Goal: Task Accomplishment & Management: Manage account settings

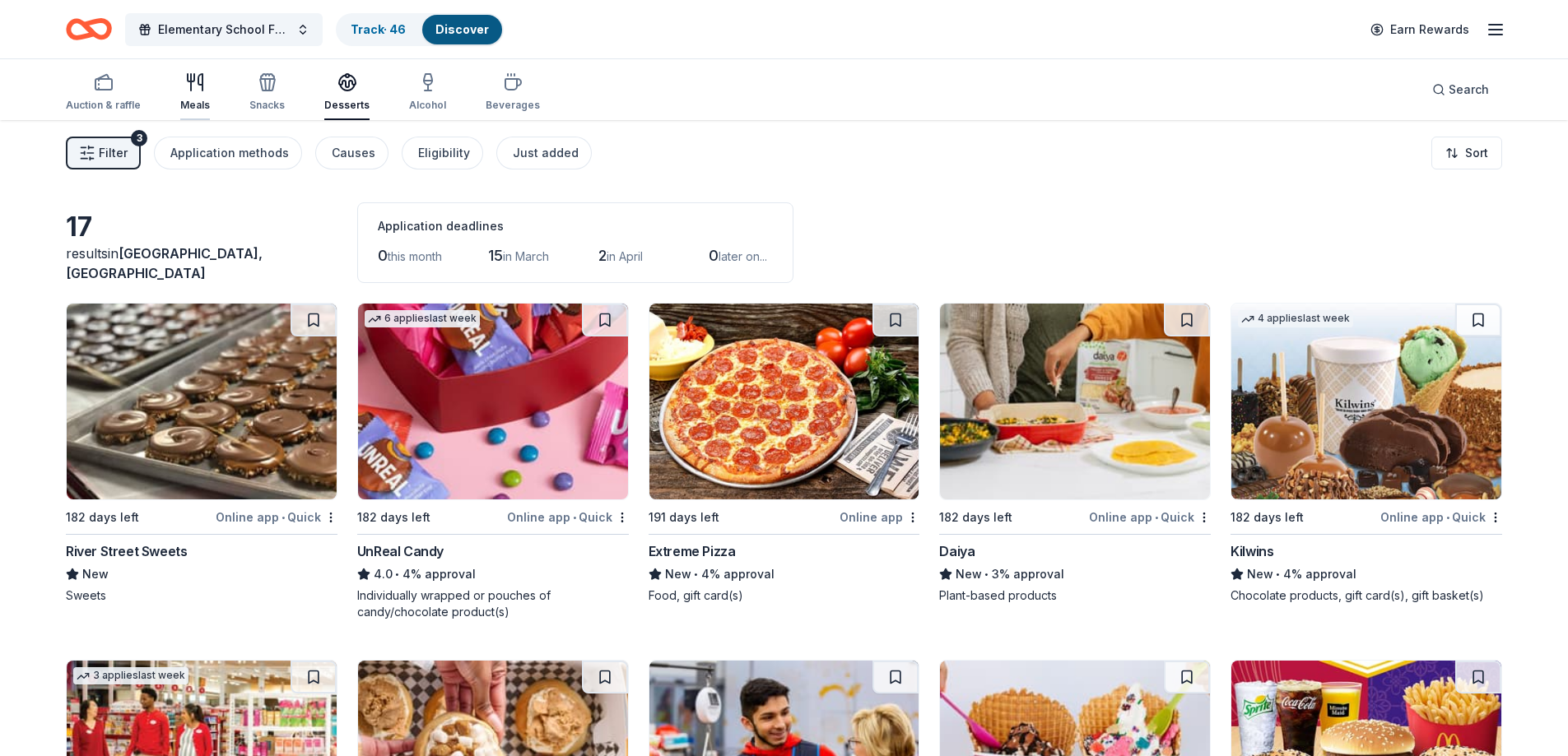
click at [189, 102] on div "Meals" at bounding box center [195, 105] width 30 height 14
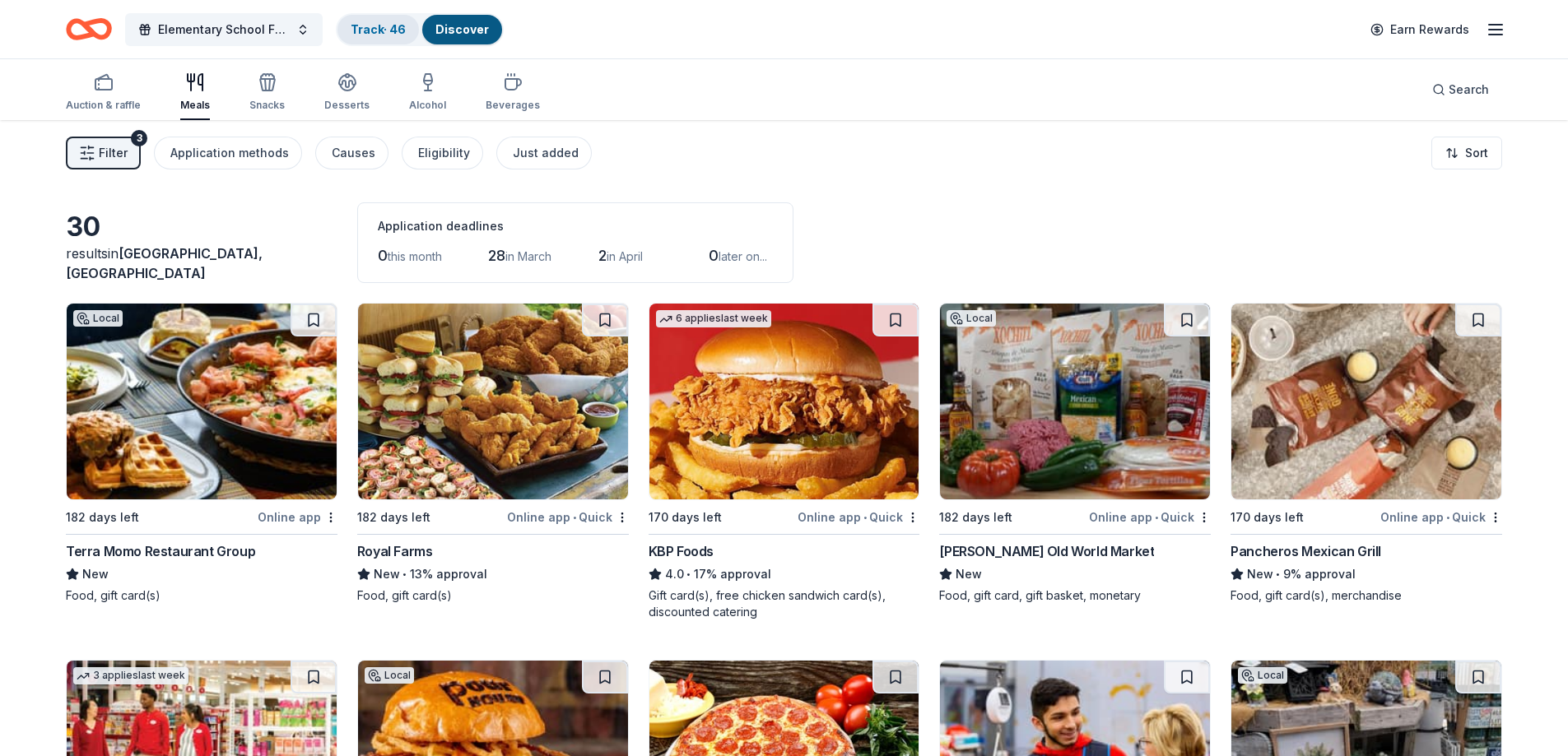
click at [381, 24] on link "Track · 46" at bounding box center [377, 29] width 55 height 14
click at [386, 29] on link "Track · 46" at bounding box center [377, 29] width 55 height 14
click at [102, 102] on div "Auction & raffle" at bounding box center [103, 105] width 75 height 14
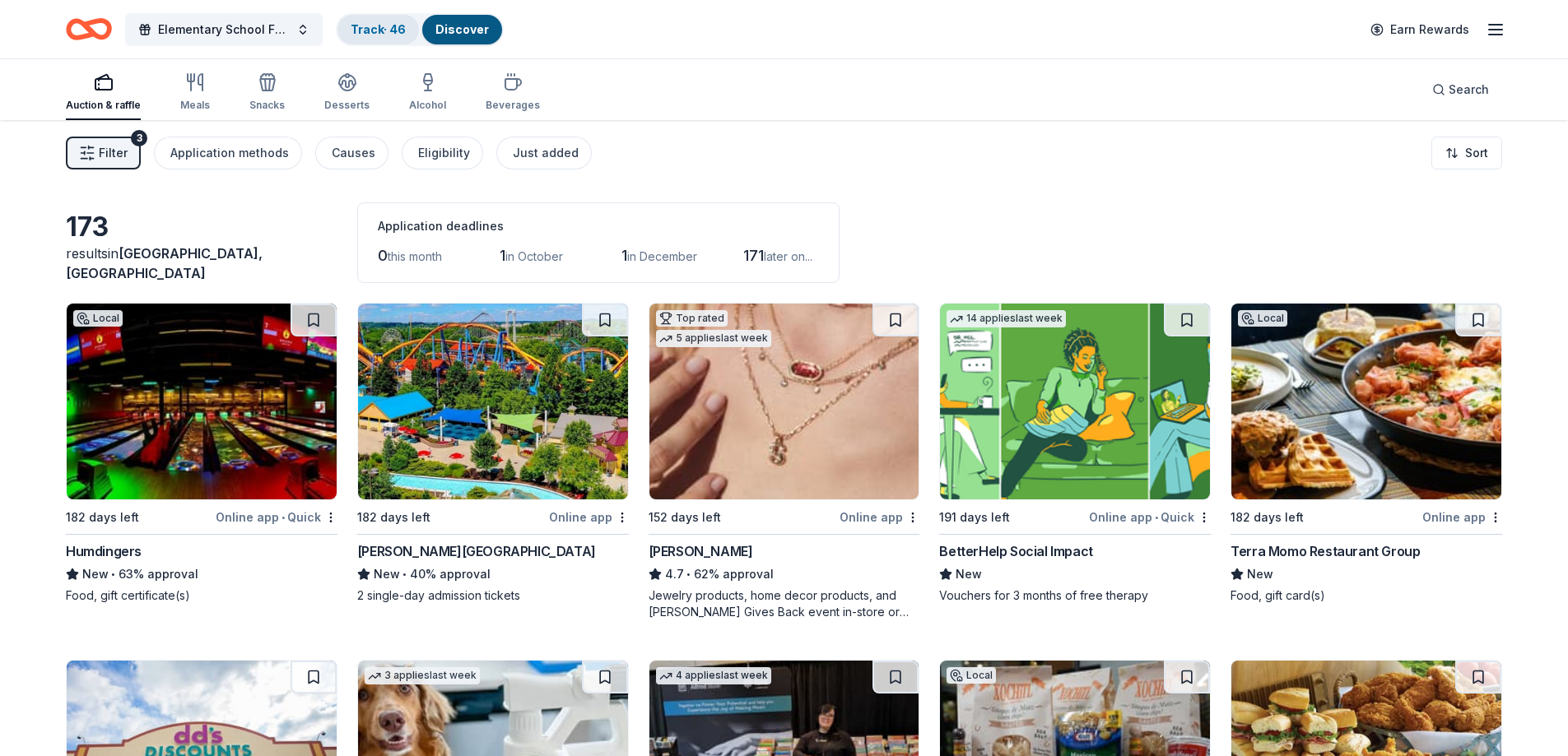
click at [397, 29] on link "Track · 46" at bounding box center [377, 29] width 55 height 14
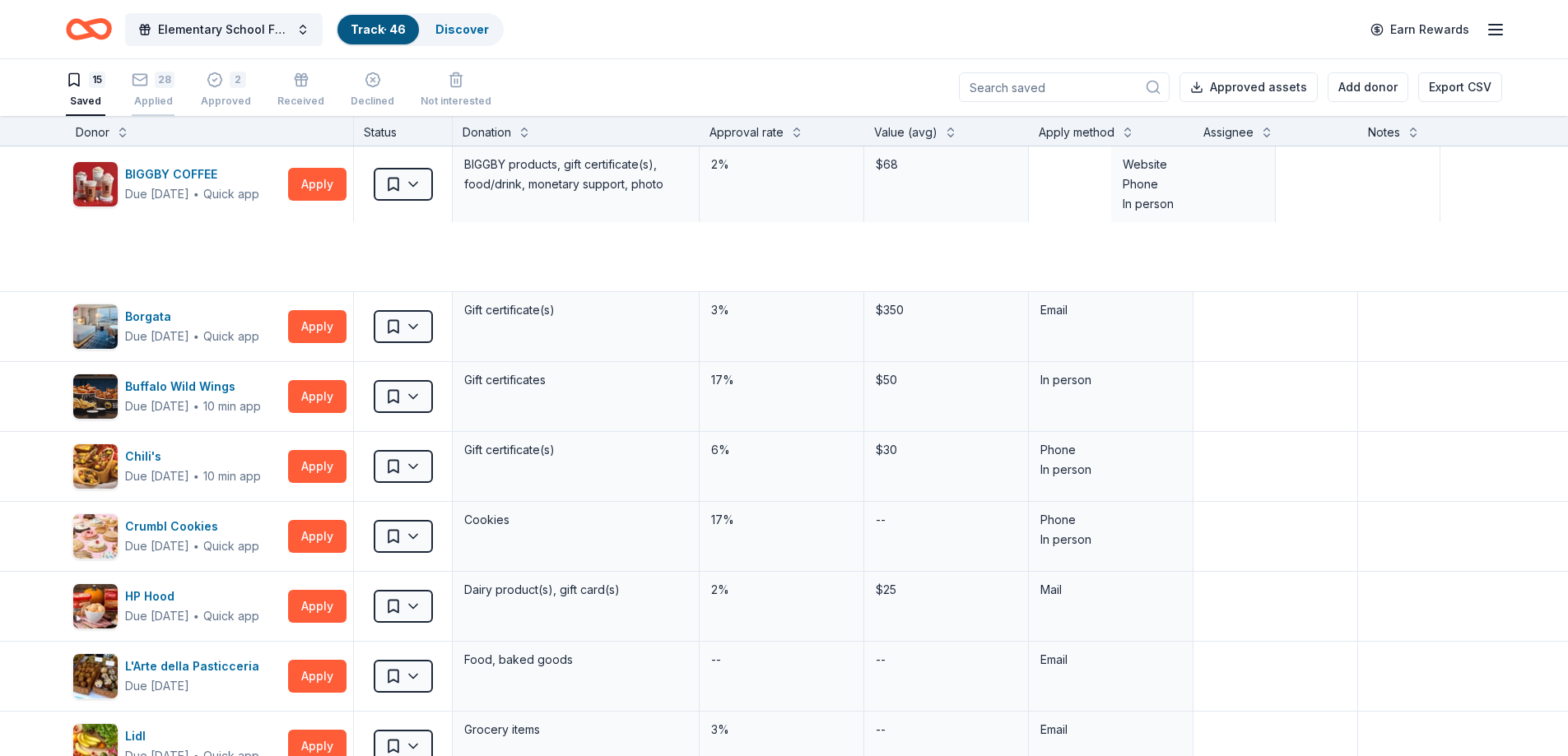
click at [160, 94] on div "Applied" at bounding box center [153, 101] width 43 height 14
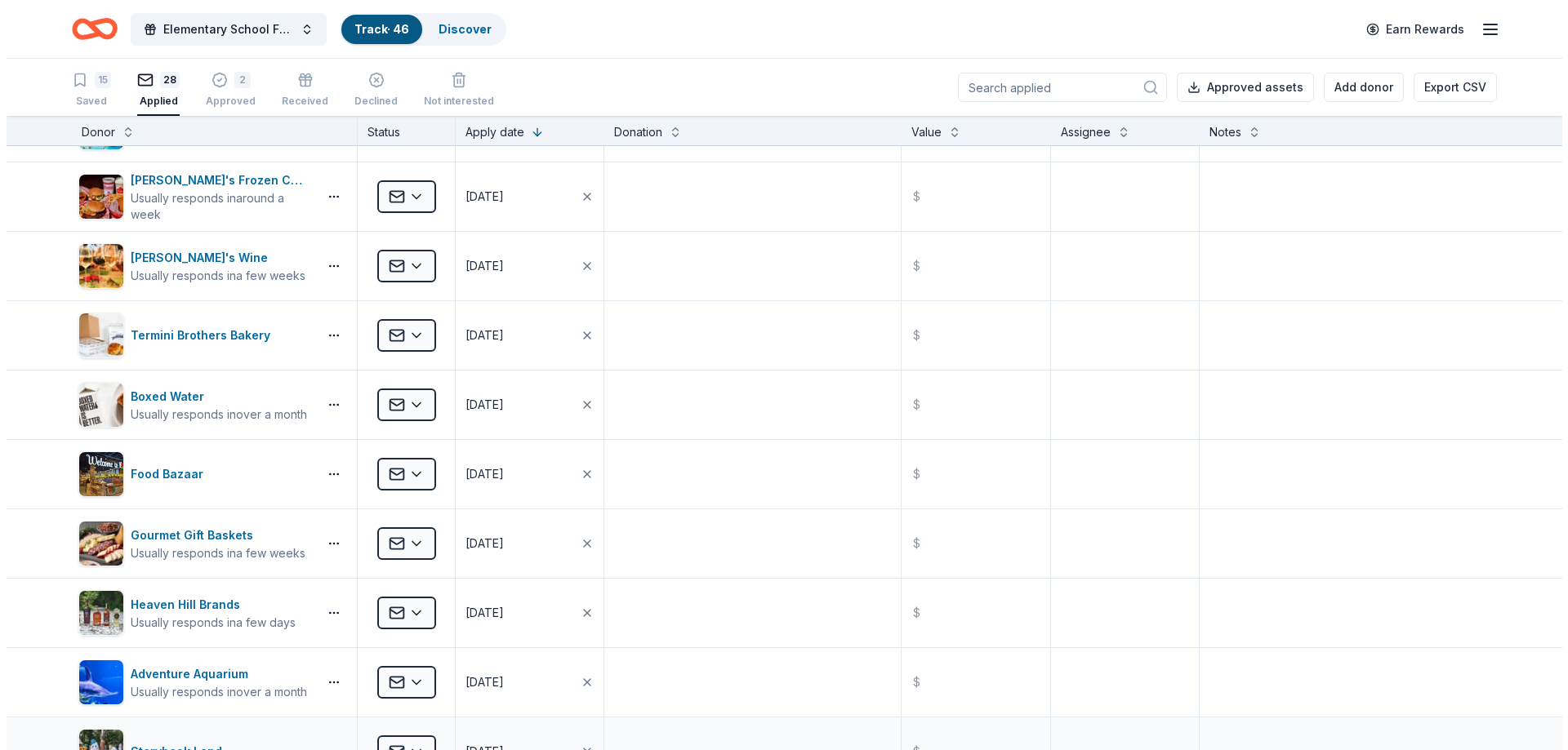
scroll to position [82, 0]
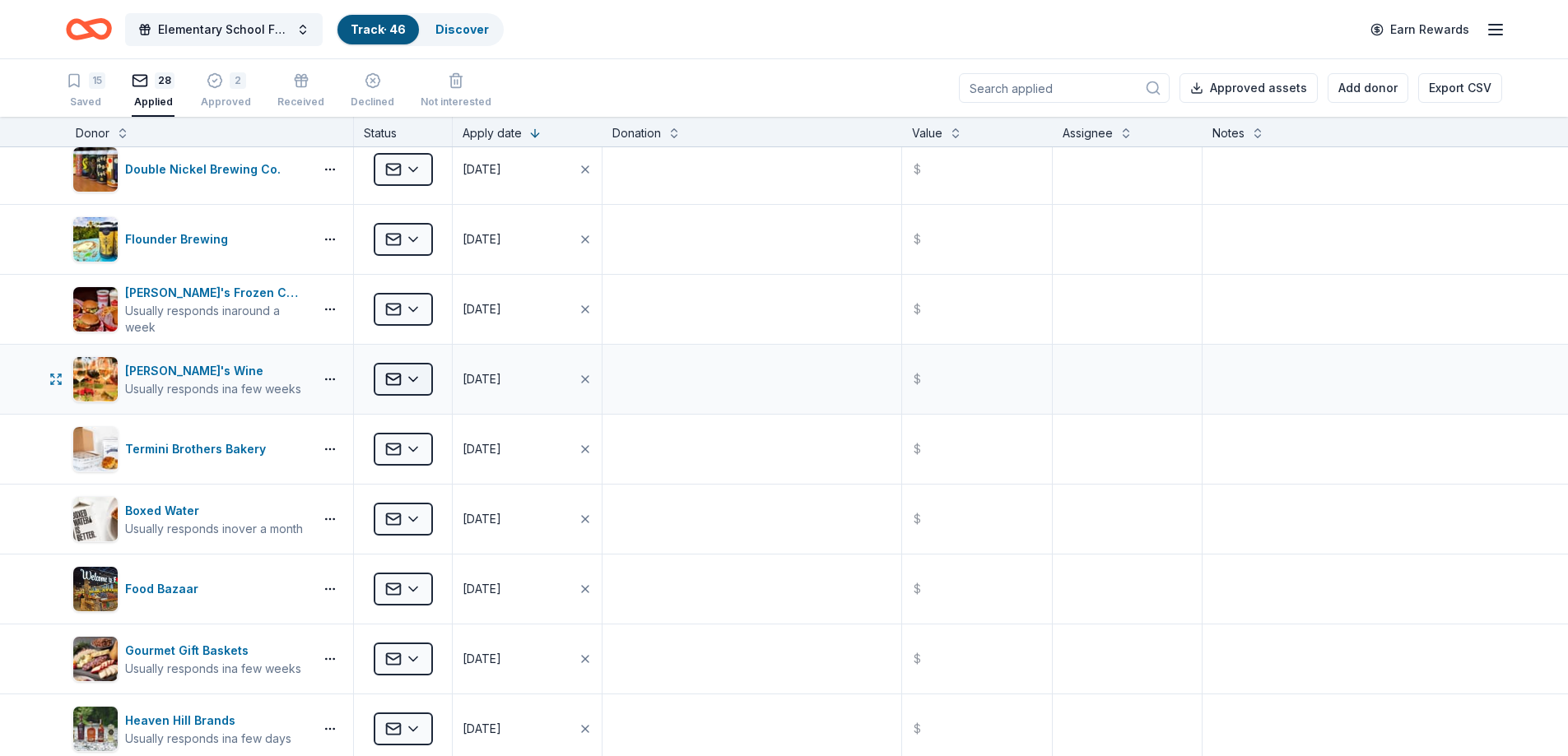
click at [410, 374] on html "Elementary School Fundraiser/ Tricky Tray Track · 46 Discover Earn Rewards 15 S…" at bounding box center [784, 378] width 1568 height 756
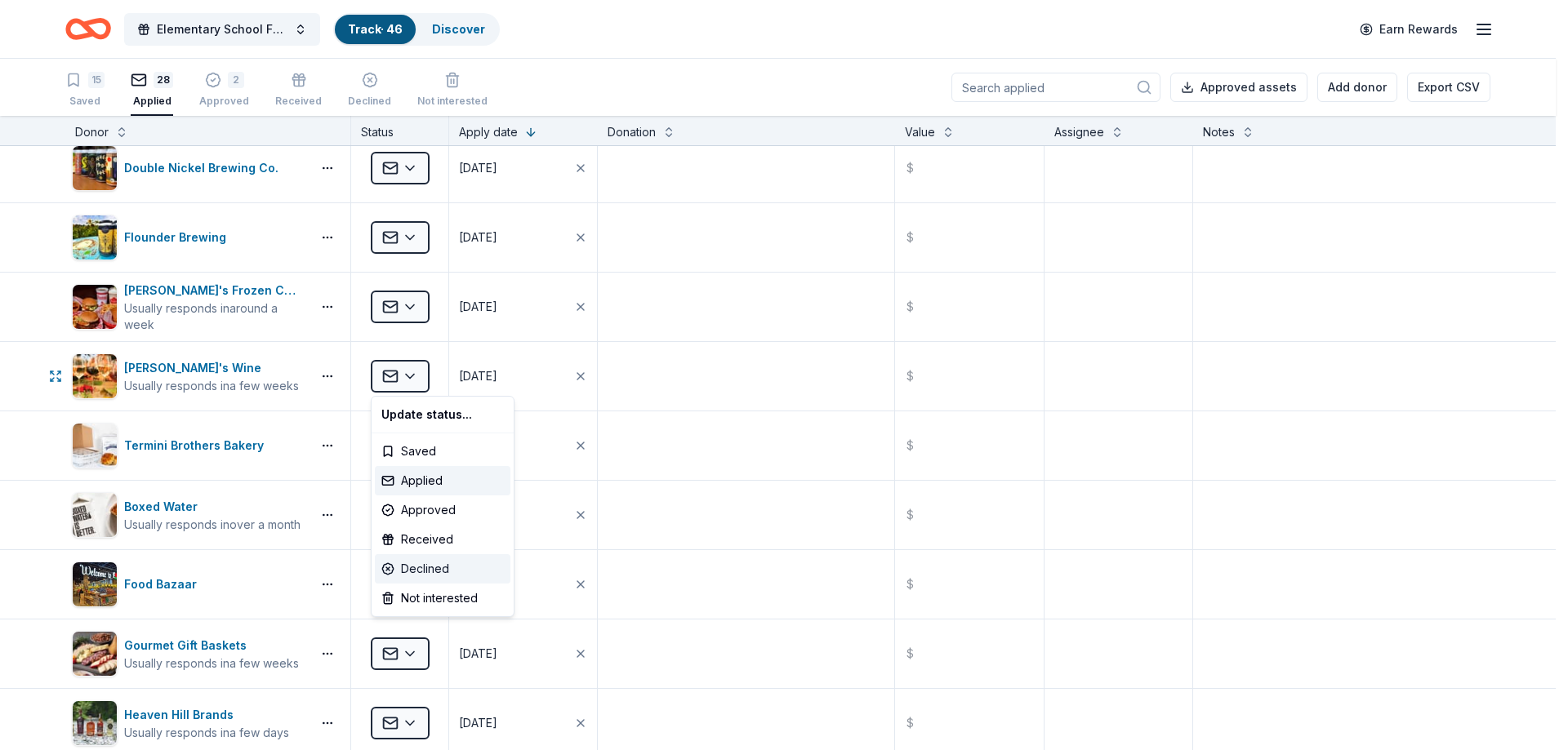
click at [429, 574] on div "Declined" at bounding box center [443, 568] width 136 height 29
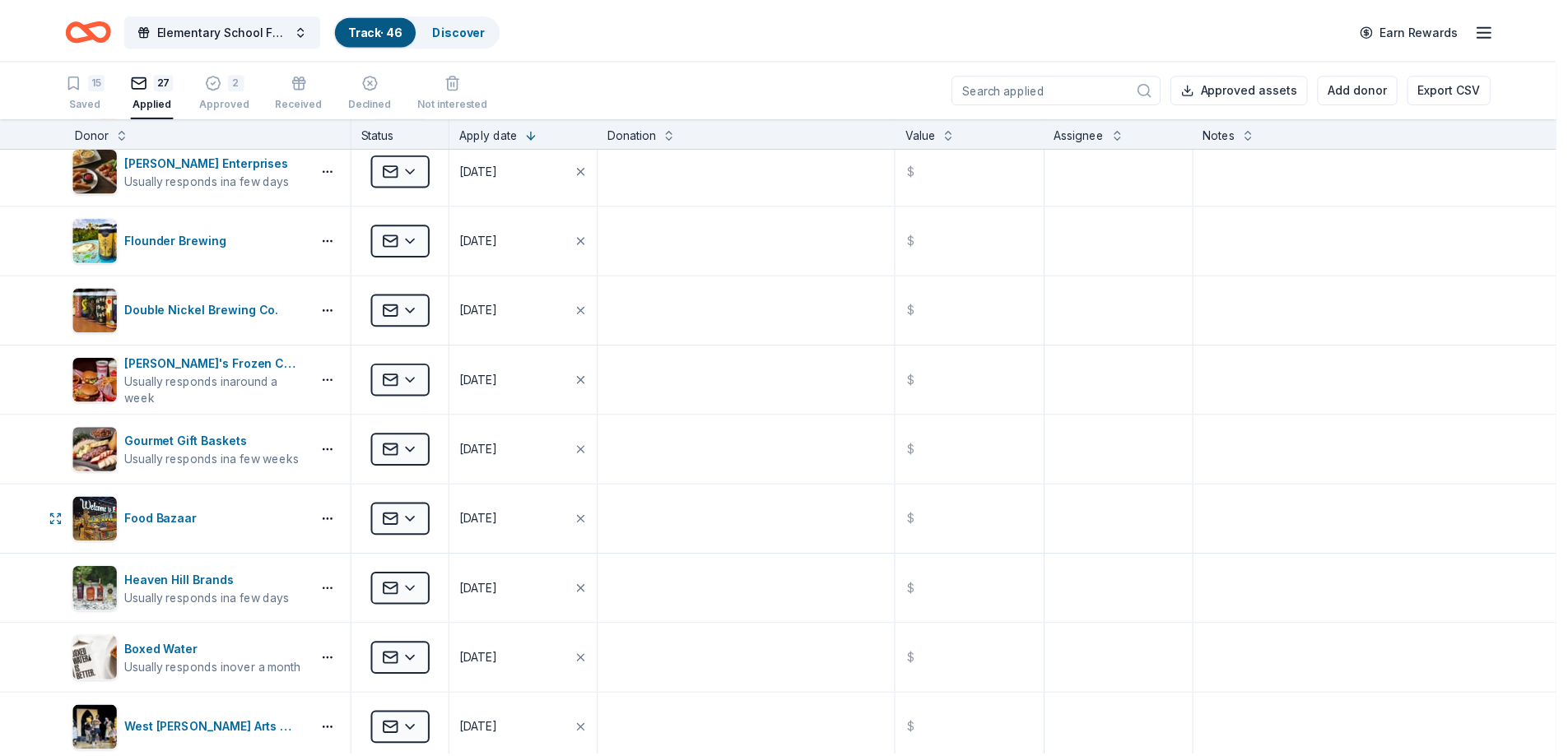
scroll to position [0, 0]
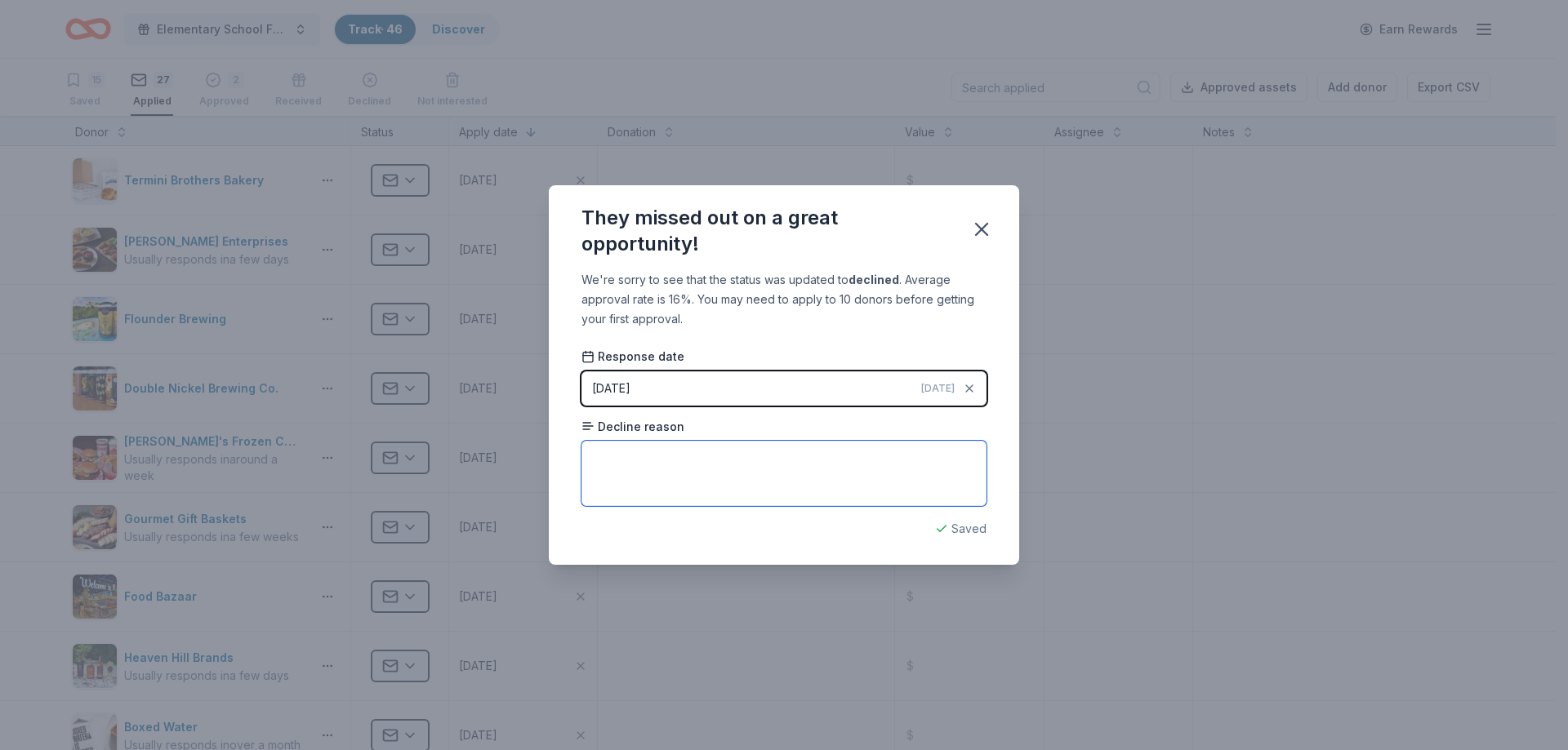
click at [630, 469] on textarea at bounding box center [784, 474] width 405 height 65
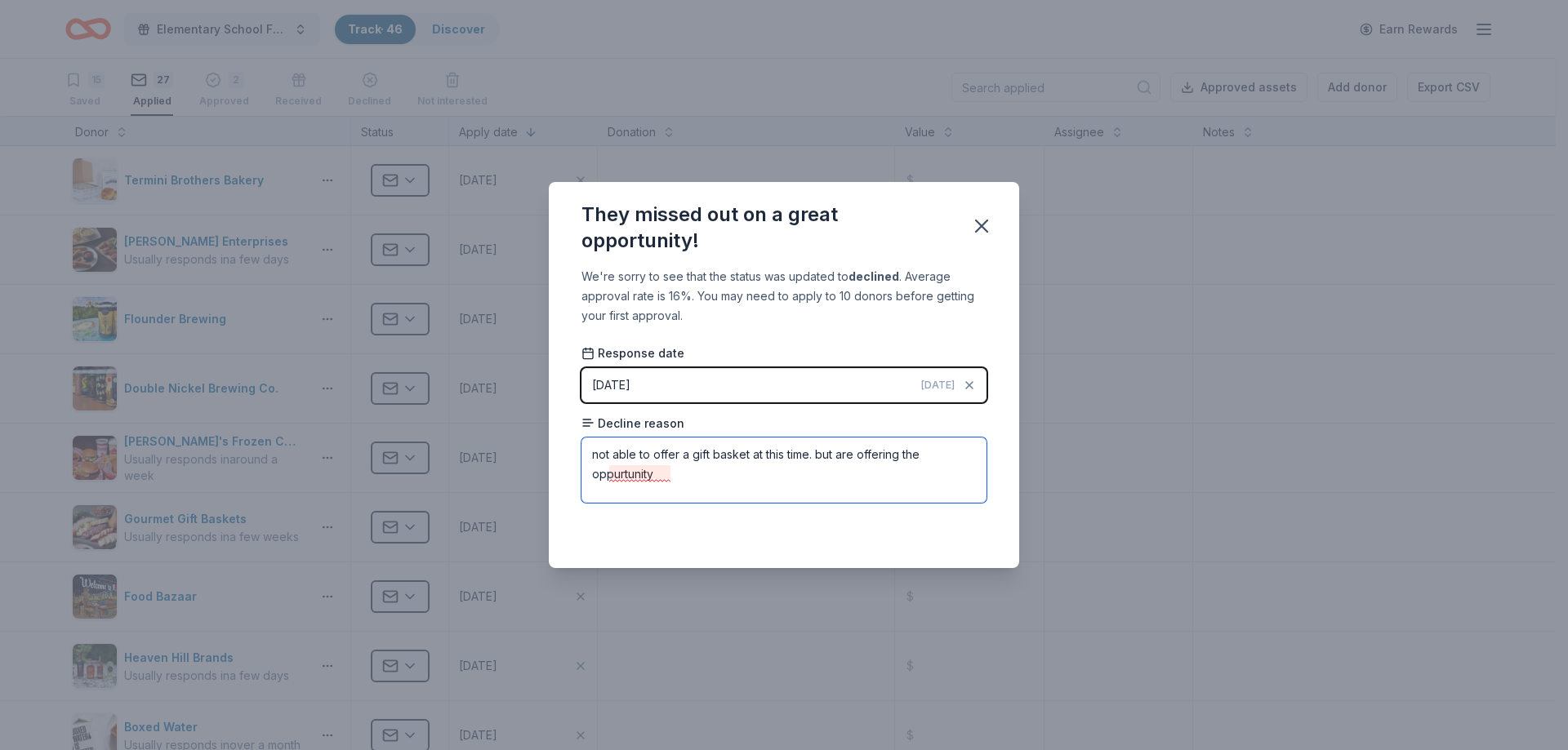
click at [621, 474] on textarea "not able to offer a gift basket at this time. but are offering the oppurtunity" at bounding box center [784, 470] width 405 height 65
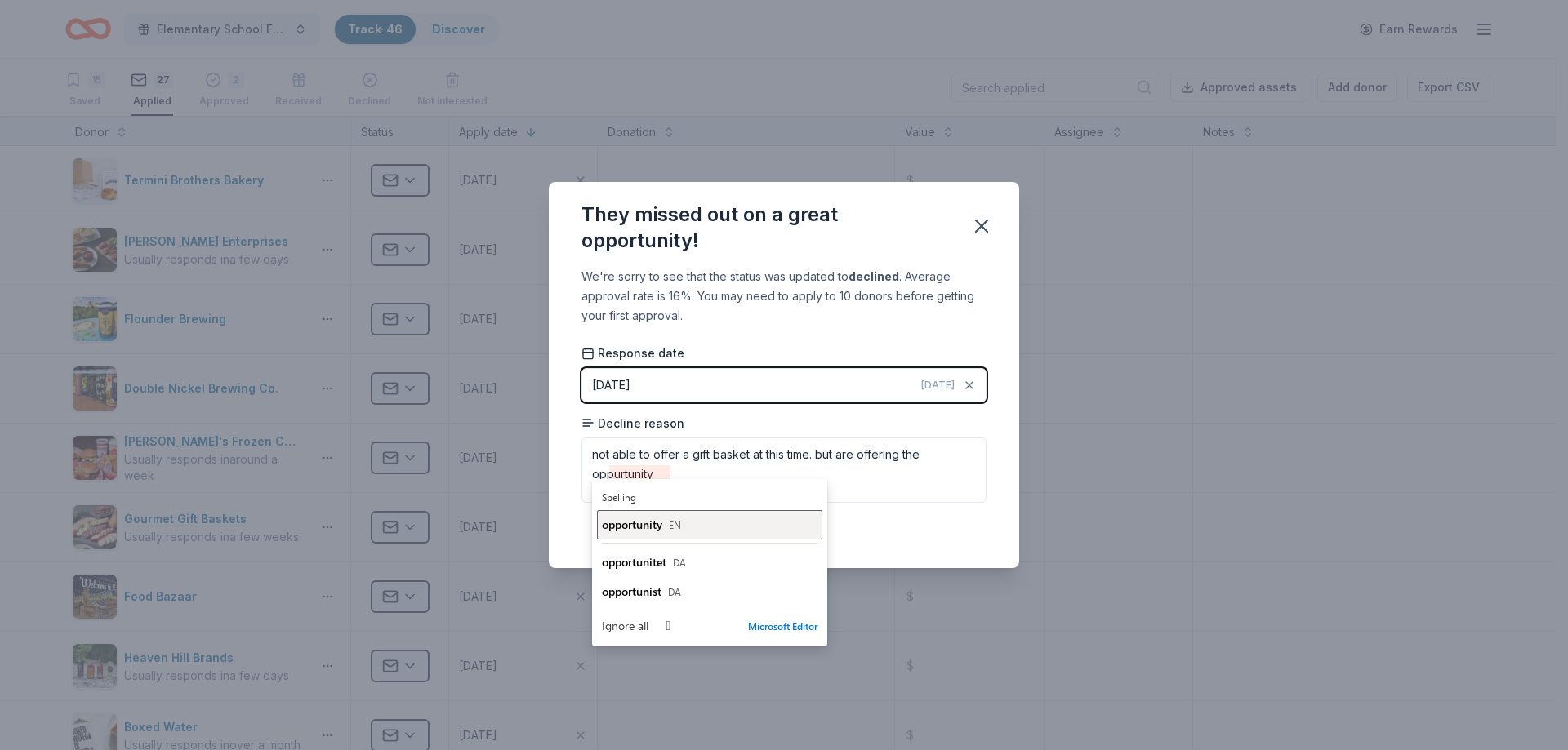
click at [622, 524] on span "opportunity" at bounding box center [632, 524] width 60 height 16
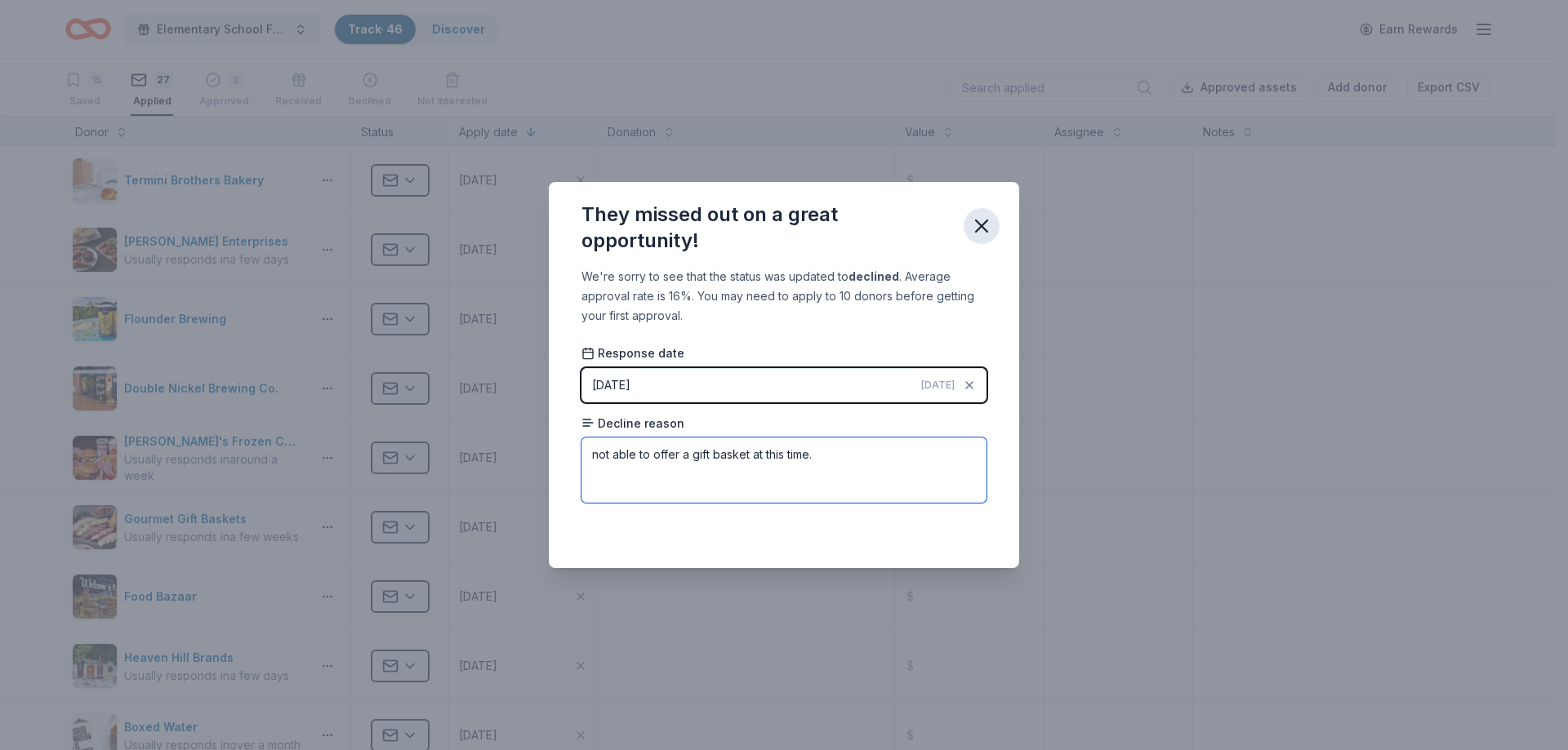
type textarea "not able to offer a gift basket at this time."
click at [985, 227] on icon "button" at bounding box center [981, 225] width 23 height 23
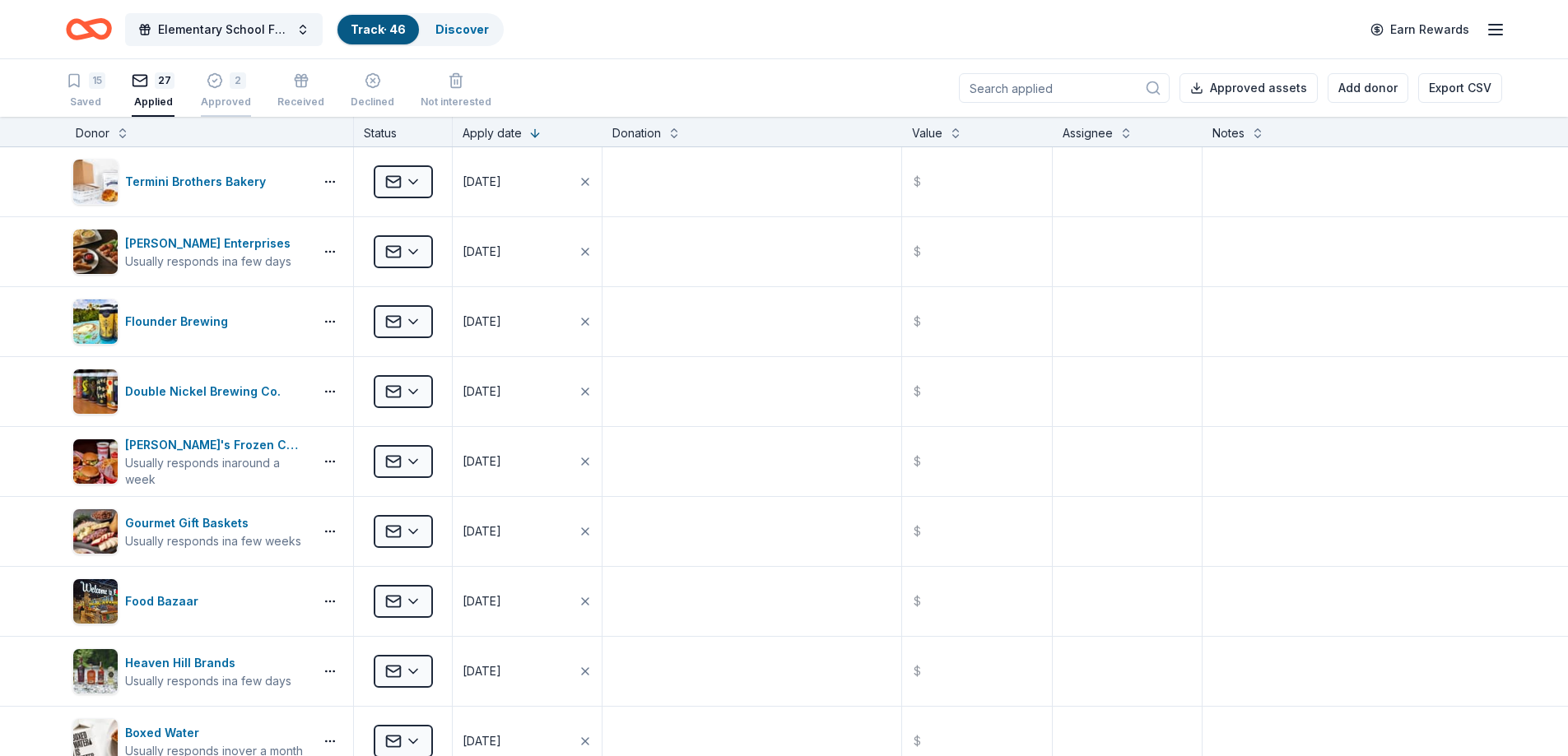
click at [241, 92] on div "2 Approved" at bounding box center [225, 90] width 50 height 36
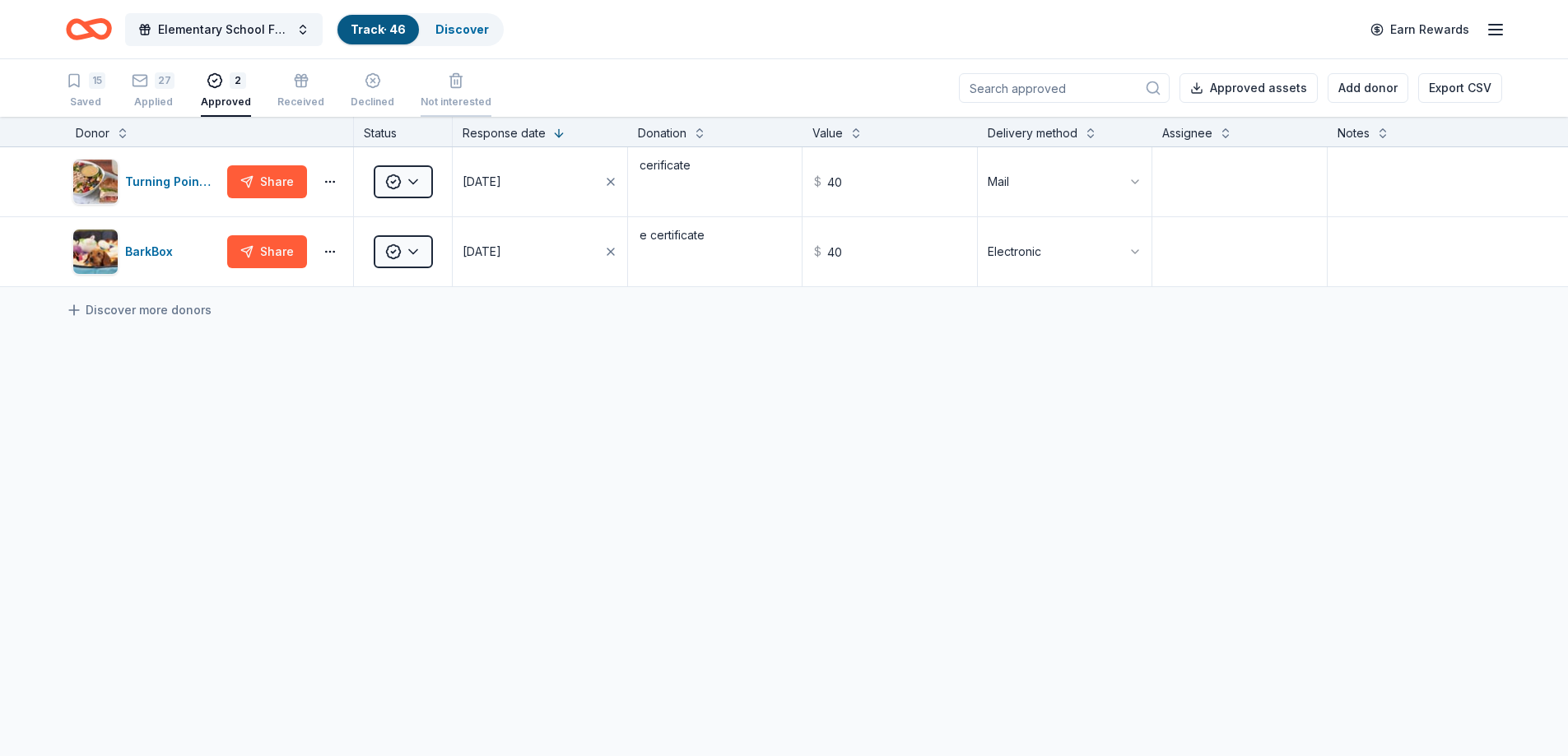
click at [462, 102] on div "Not interested" at bounding box center [456, 102] width 71 height 14
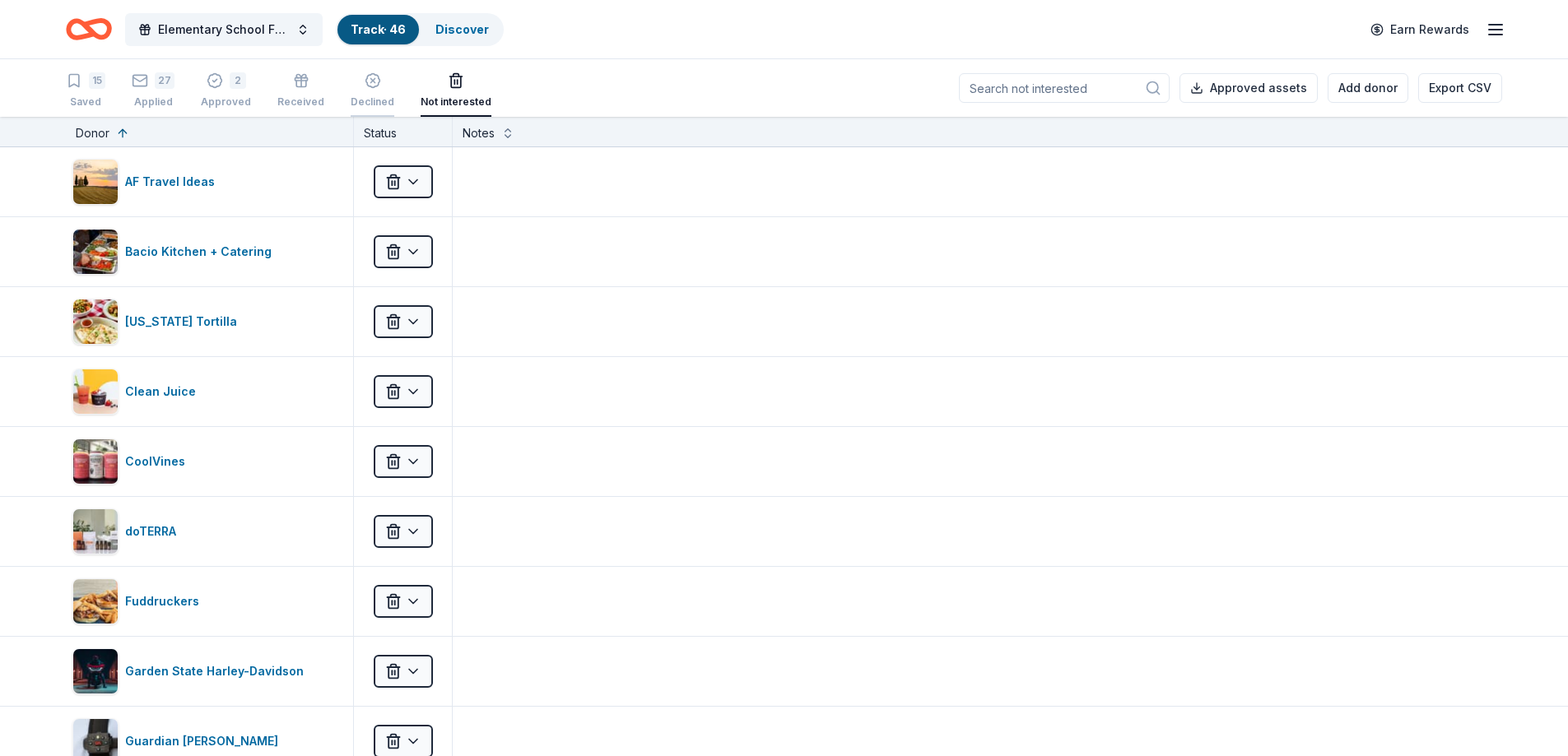
click at [353, 97] on div "Declined" at bounding box center [372, 93] width 44 height 14
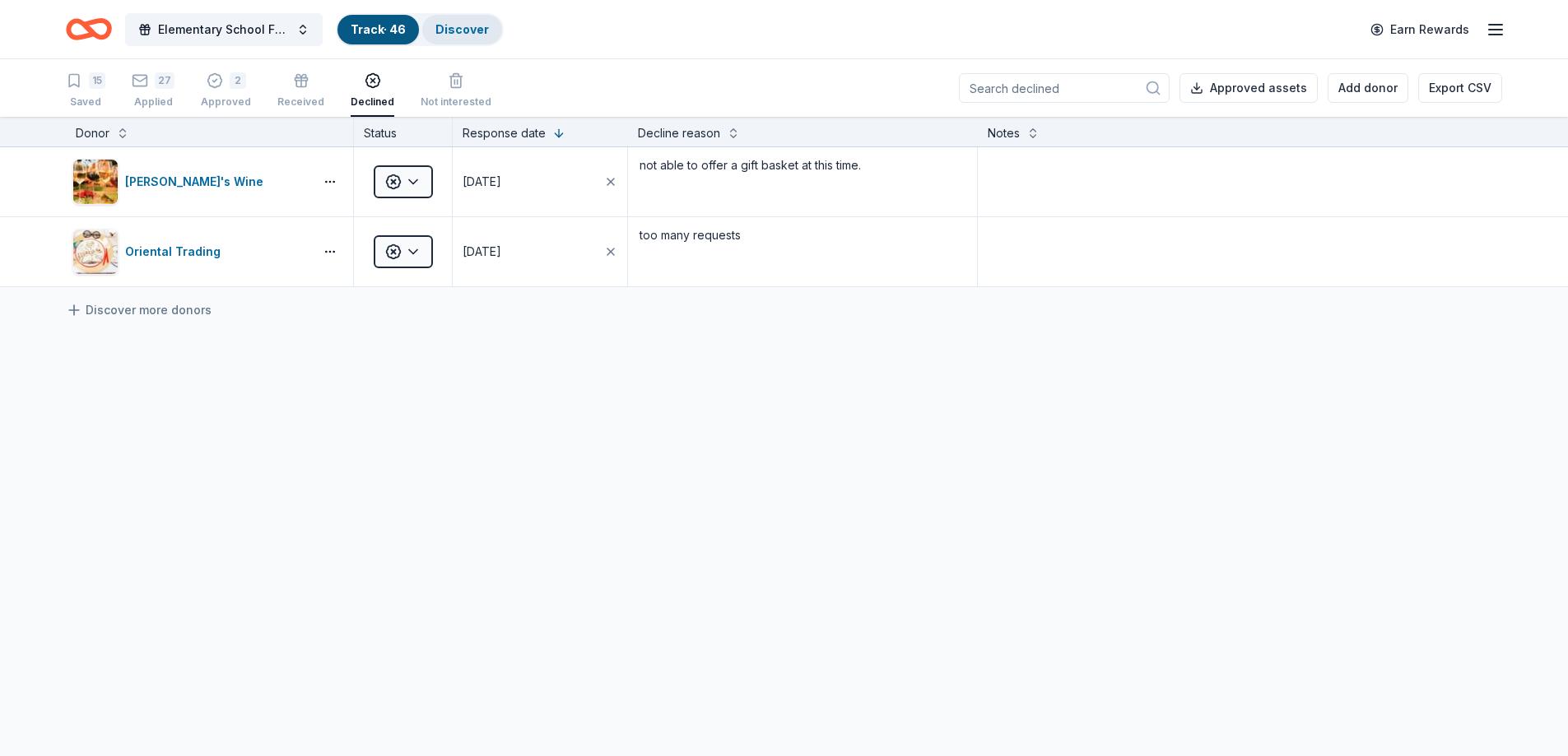
click at [463, 35] on link "Discover" at bounding box center [462, 29] width 53 height 14
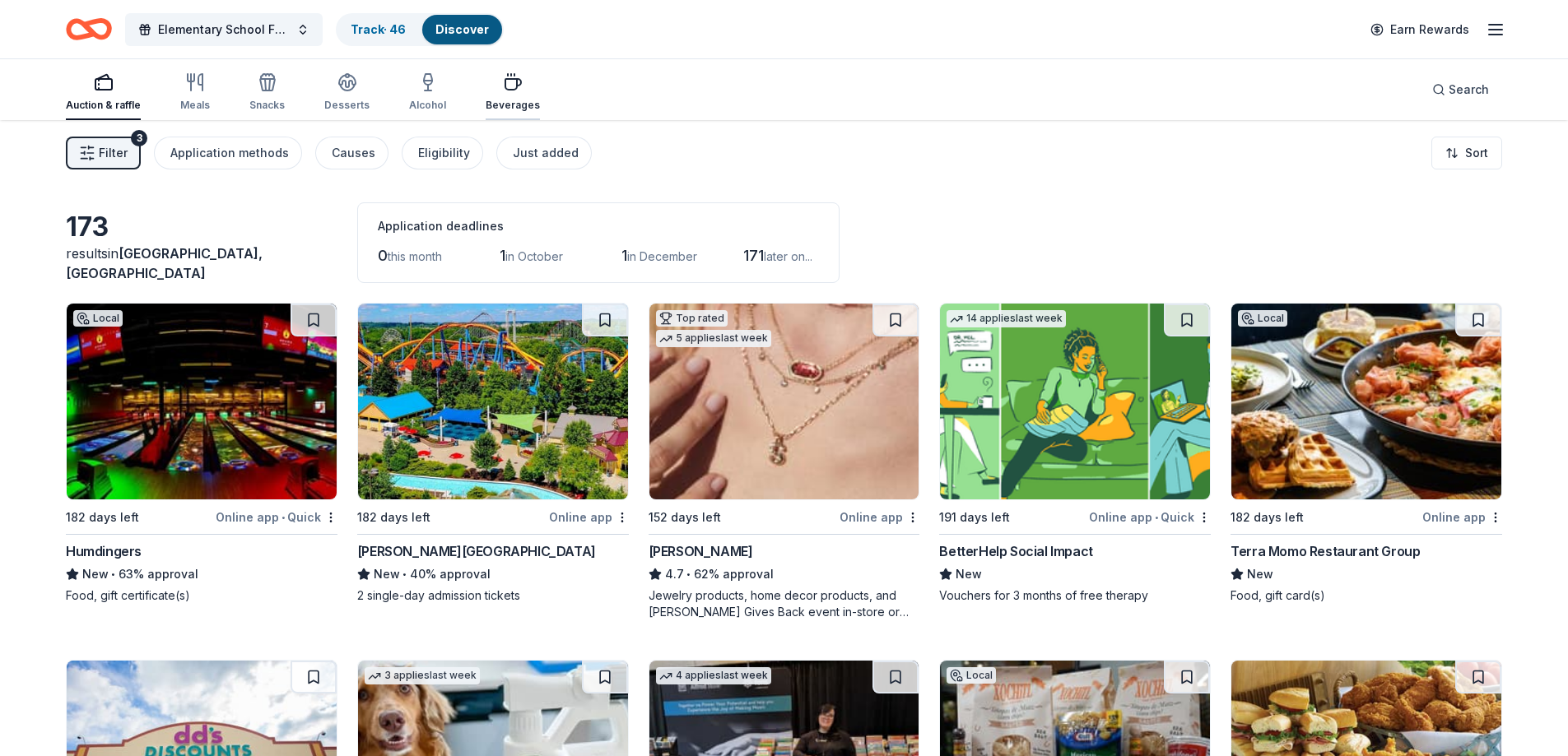
click at [511, 101] on div "Beverages" at bounding box center [512, 105] width 54 height 14
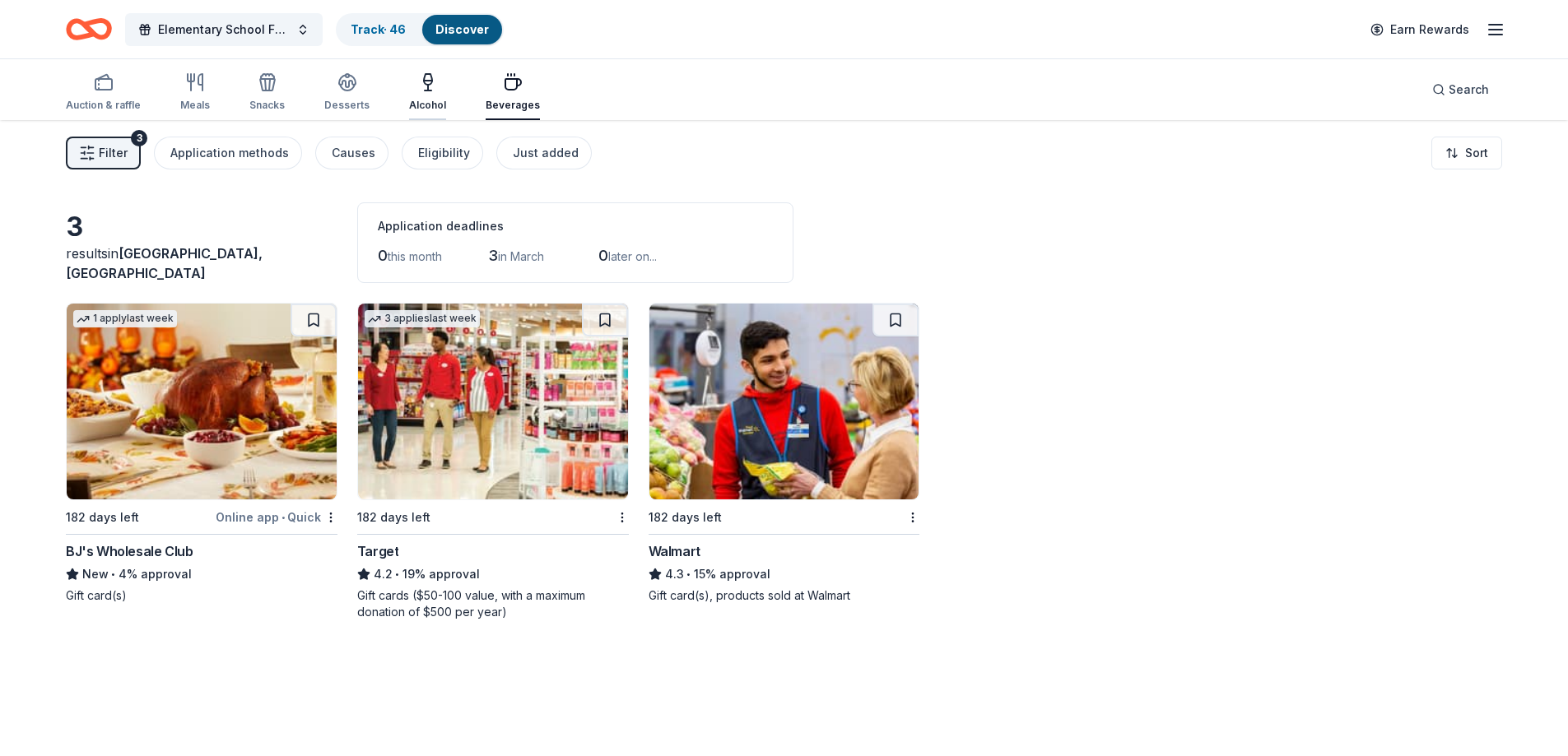
click at [414, 105] on div "Alcohol" at bounding box center [428, 105] width 37 height 14
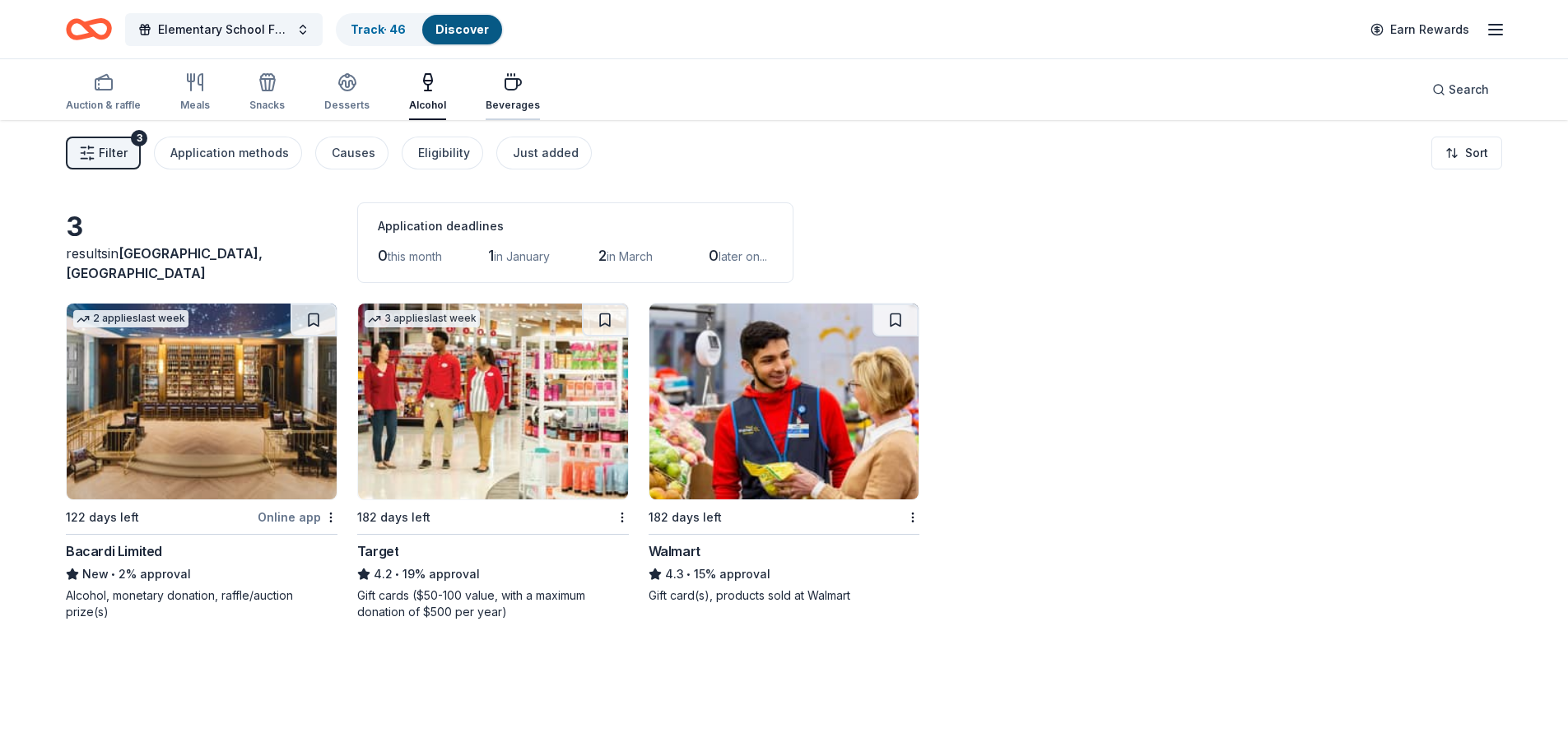
click at [506, 102] on div "Beverages" at bounding box center [512, 105] width 54 height 14
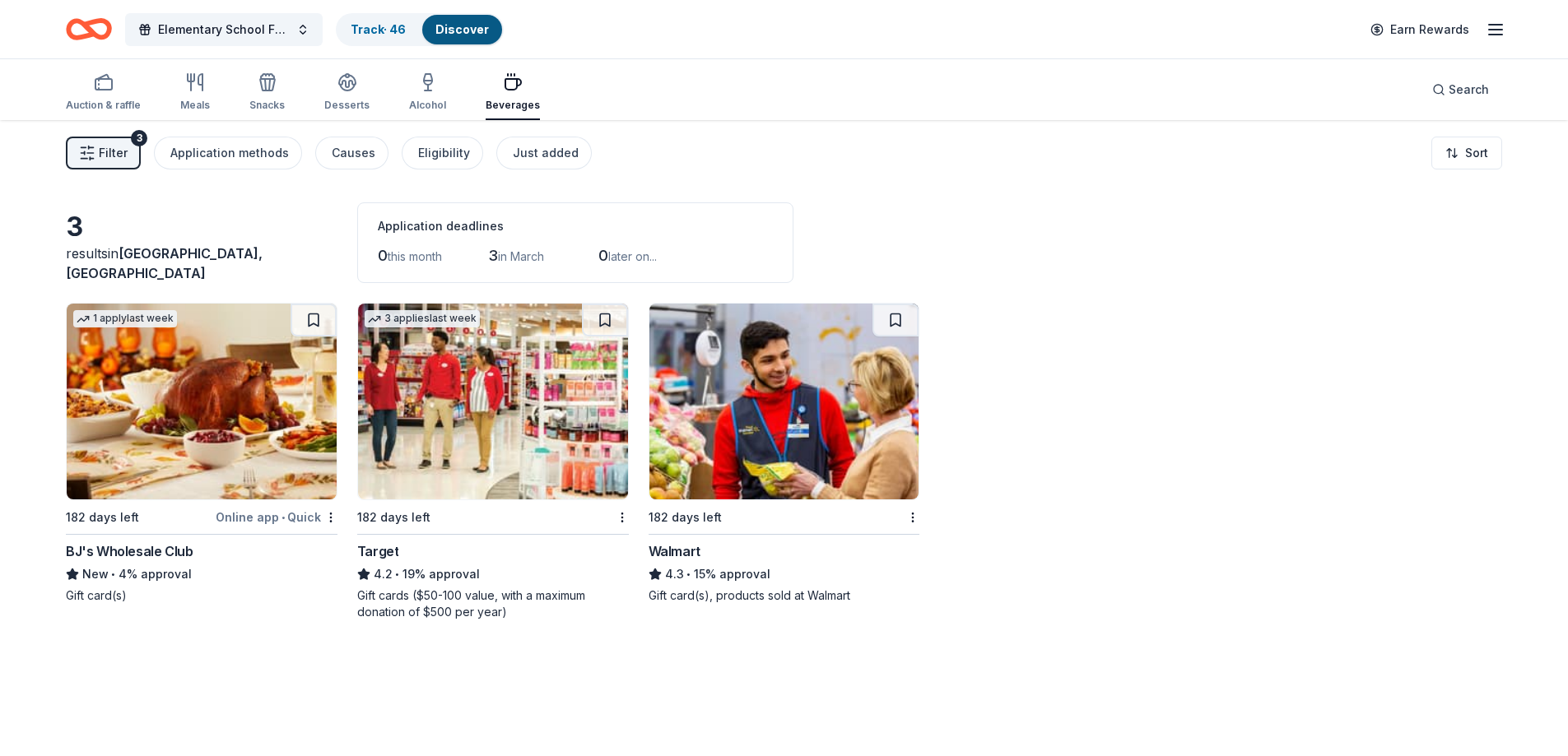
click at [224, 347] on img at bounding box center [202, 402] width 270 height 196
click at [517, 453] on img at bounding box center [493, 402] width 270 height 196
click at [522, 396] on img at bounding box center [493, 402] width 270 height 196
